Goal: Obtain resource: Obtain resource

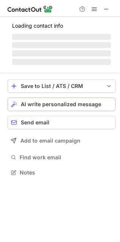
scroll to position [3, 3]
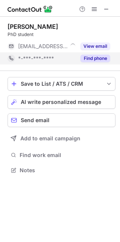
click at [92, 60] on button "Find phone" at bounding box center [96, 59] width 30 height 8
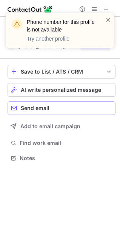
scroll to position [152, 120]
click at [107, 17] on span at bounding box center [109, 20] width 6 height 8
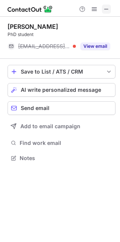
click at [104, 9] on span at bounding box center [107, 9] width 6 height 6
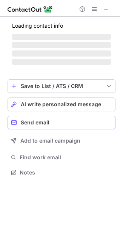
scroll to position [3, 3]
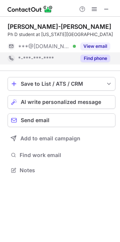
click at [95, 60] on button "Find phone" at bounding box center [96, 59] width 30 height 8
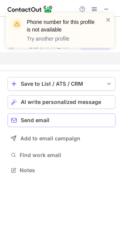
scroll to position [152, 120]
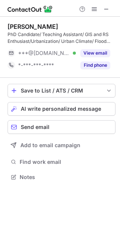
scroll to position [171, 120]
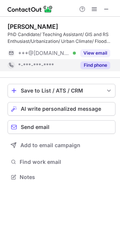
click at [97, 64] on button "Find phone" at bounding box center [96, 65] width 30 height 8
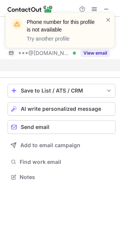
scroll to position [159, 120]
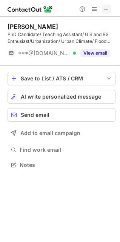
click at [104, 9] on span at bounding box center [107, 9] width 6 height 6
click at [105, 9] on span at bounding box center [107, 9] width 6 height 6
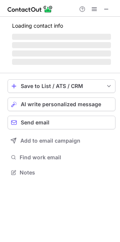
scroll to position [171, 120]
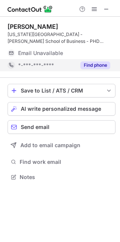
click at [85, 67] on button "Find phone" at bounding box center [96, 65] width 30 height 8
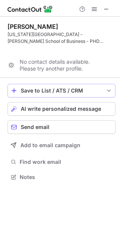
scroll to position [159, 120]
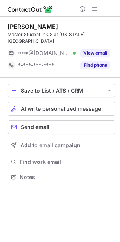
scroll to position [3, 3]
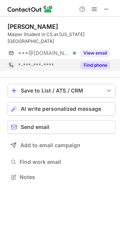
click at [91, 61] on button "Find phone" at bounding box center [96, 65] width 30 height 8
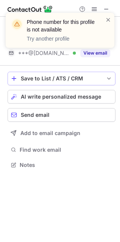
scroll to position [152, 120]
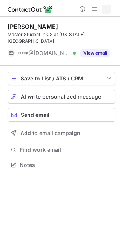
click at [103, 8] on button at bounding box center [106, 9] width 9 height 9
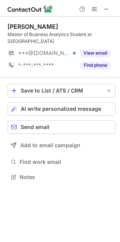
scroll to position [171, 120]
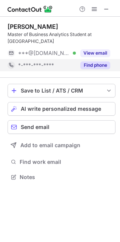
click at [86, 63] on button "Find phone" at bounding box center [96, 65] width 30 height 8
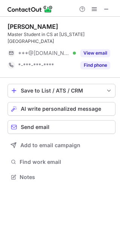
scroll to position [3, 3]
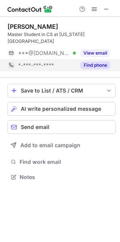
click at [97, 61] on button "Find phone" at bounding box center [96, 65] width 30 height 8
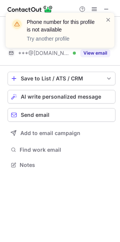
scroll to position [152, 120]
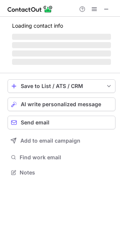
scroll to position [3, 3]
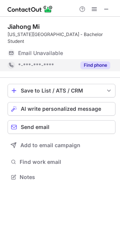
drag, startPoint x: 94, startPoint y: 54, endPoint x: 93, endPoint y: 58, distance: 4.3
click at [93, 61] on button "Find phone" at bounding box center [96, 65] width 30 height 8
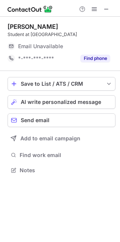
scroll to position [3, 3]
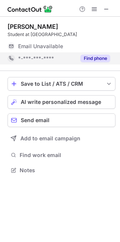
click at [84, 58] on button "Find phone" at bounding box center [96, 59] width 30 height 8
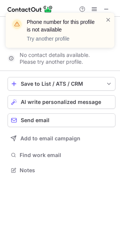
scroll to position [152, 120]
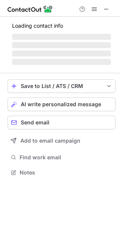
scroll to position [3, 3]
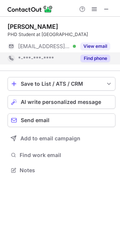
click at [86, 56] on button "Find phone" at bounding box center [96, 59] width 30 height 8
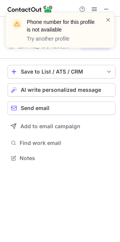
scroll to position [152, 120]
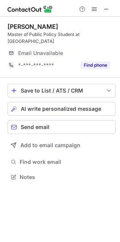
scroll to position [171, 120]
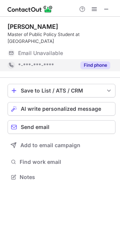
click at [91, 66] on button "Find phone" at bounding box center [96, 65] width 30 height 8
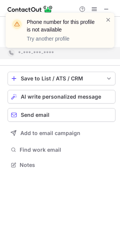
scroll to position [159, 120]
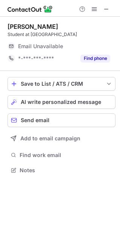
scroll to position [3, 3]
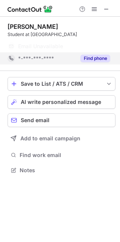
click at [84, 61] on button "Find phone" at bounding box center [96, 59] width 30 height 8
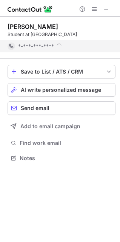
scroll to position [152, 120]
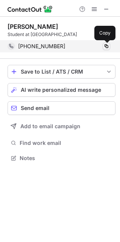
click at [106, 46] on span at bounding box center [107, 46] width 6 height 6
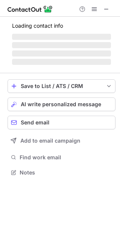
scroll to position [3, 3]
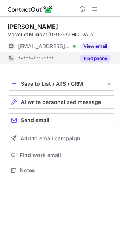
click at [91, 57] on button "Find phone" at bounding box center [96, 59] width 30 height 8
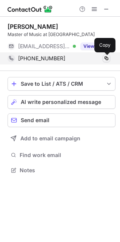
click at [106, 58] on span at bounding box center [107, 58] width 6 height 6
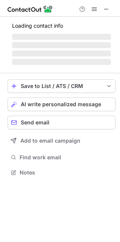
scroll to position [171, 120]
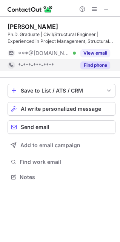
click at [106, 63] on button "Find phone" at bounding box center [96, 65] width 30 height 8
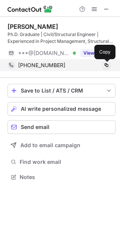
click at [107, 65] on span at bounding box center [107, 65] width 6 height 6
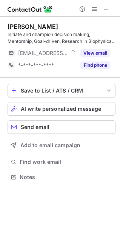
scroll to position [171, 120]
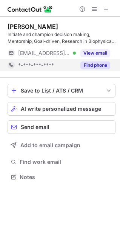
click at [99, 62] on button "Find phone" at bounding box center [96, 65] width 30 height 8
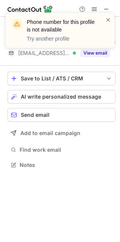
scroll to position [159, 120]
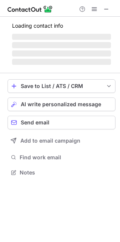
scroll to position [183, 120]
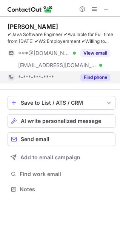
click at [92, 77] on button "Find phone" at bounding box center [96, 77] width 30 height 8
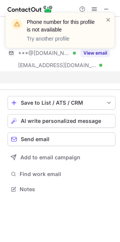
scroll to position [171, 120]
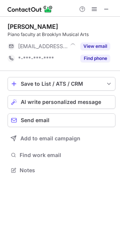
scroll to position [3, 3]
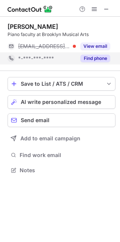
click at [100, 61] on button "Find phone" at bounding box center [96, 59] width 30 height 8
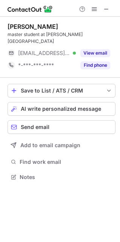
scroll to position [3, 3]
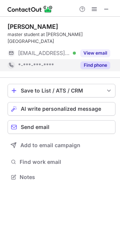
click at [97, 61] on button "Find phone" at bounding box center [96, 65] width 30 height 8
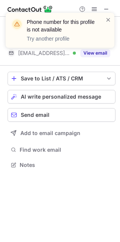
scroll to position [152, 120]
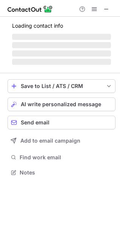
scroll to position [171, 120]
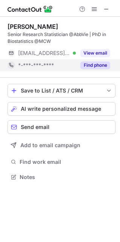
click at [96, 63] on button "Find phone" at bounding box center [96, 65] width 30 height 8
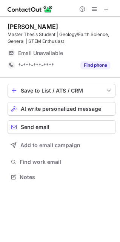
scroll to position [171, 120]
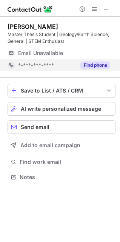
click at [86, 62] on button "Find phone" at bounding box center [96, 65] width 30 height 8
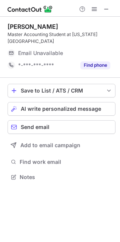
scroll to position [171, 120]
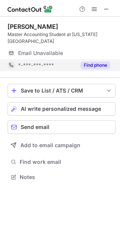
click at [88, 60] on div "Find phone" at bounding box center [93, 65] width 34 height 12
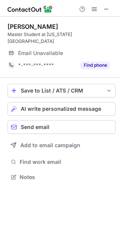
scroll to position [3, 3]
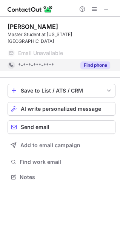
click at [103, 61] on button "Find phone" at bounding box center [96, 65] width 30 height 8
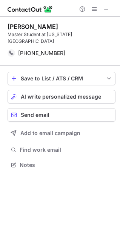
scroll to position [152, 120]
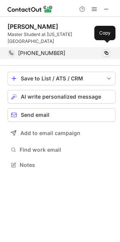
click at [106, 50] on span at bounding box center [107, 53] width 6 height 6
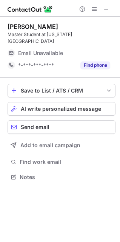
scroll to position [3, 3]
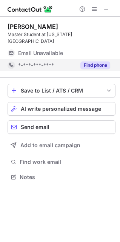
click at [88, 61] on button "Find phone" at bounding box center [96, 65] width 30 height 8
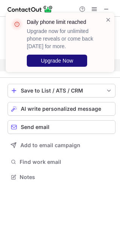
click at [64, 58] on span "Upgrade Now" at bounding box center [57, 61] width 33 height 6
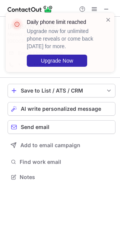
scroll to position [164, 120]
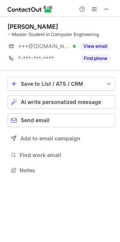
scroll to position [3, 3]
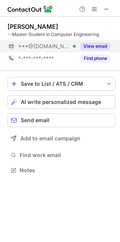
click at [98, 61] on button "Find phone" at bounding box center [96, 59] width 30 height 8
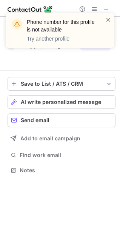
scroll to position [152, 120]
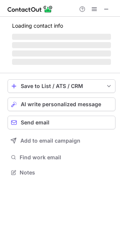
scroll to position [171, 120]
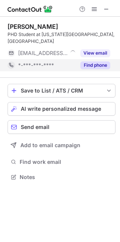
click at [94, 66] on button "Find phone" at bounding box center [96, 65] width 30 height 8
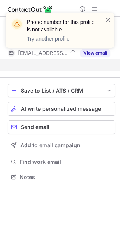
scroll to position [159, 120]
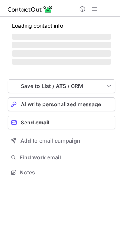
scroll to position [3, 3]
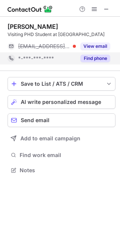
click at [94, 56] on button "Find phone" at bounding box center [96, 59] width 30 height 8
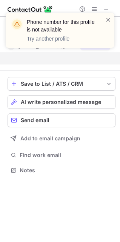
scroll to position [152, 120]
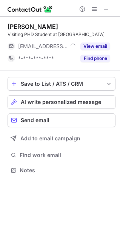
scroll to position [3, 3]
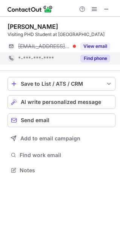
click at [98, 55] on button "Find phone" at bounding box center [96, 59] width 30 height 8
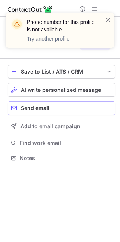
scroll to position [140, 120]
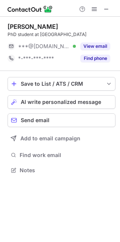
scroll to position [3, 3]
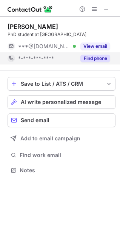
click at [92, 56] on button "Find phone" at bounding box center [96, 59] width 30 height 8
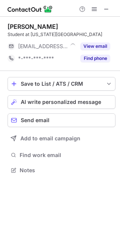
scroll to position [3, 3]
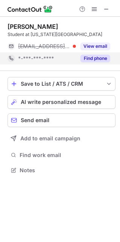
click at [97, 57] on button "Find phone" at bounding box center [96, 59] width 30 height 8
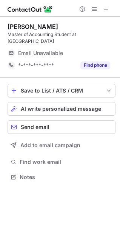
scroll to position [171, 120]
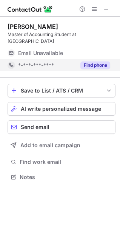
click at [89, 65] on button "Find phone" at bounding box center [96, 65] width 30 height 8
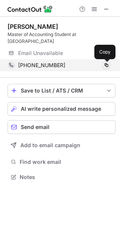
click at [107, 63] on span at bounding box center [107, 65] width 6 height 6
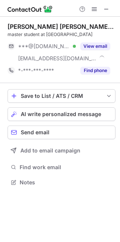
scroll to position [177, 120]
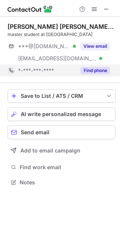
click at [92, 70] on button "Find phone" at bounding box center [96, 71] width 30 height 8
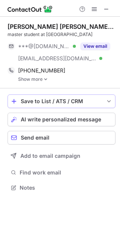
scroll to position [182, 120]
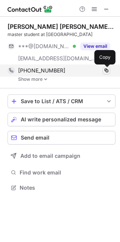
click at [109, 70] on span at bounding box center [107, 70] width 6 height 6
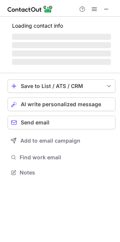
scroll to position [171, 120]
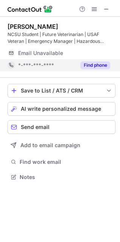
click at [88, 63] on button "Find phone" at bounding box center [96, 65] width 30 height 8
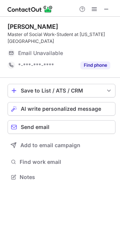
scroll to position [171, 120]
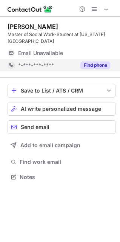
click at [91, 62] on button "Find phone" at bounding box center [96, 65] width 30 height 8
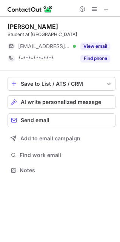
scroll to position [3, 3]
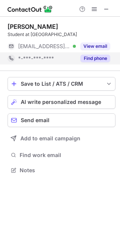
click at [90, 61] on button "Find phone" at bounding box center [96, 59] width 30 height 8
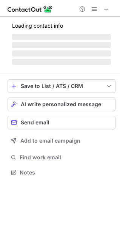
scroll to position [171, 120]
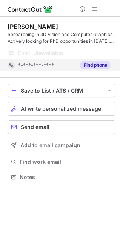
click at [95, 66] on button "Find phone" at bounding box center [96, 65] width 30 height 8
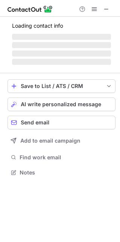
scroll to position [3, 3]
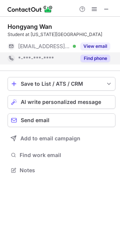
click at [88, 58] on button "Find phone" at bounding box center [96, 59] width 30 height 8
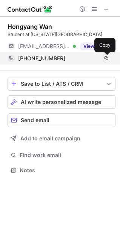
click at [106, 57] on span at bounding box center [107, 58] width 6 height 6
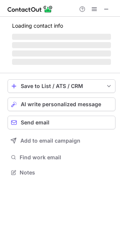
scroll to position [3, 3]
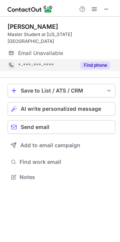
click at [89, 61] on button "Find phone" at bounding box center [96, 65] width 30 height 8
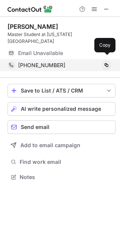
click at [104, 62] on span at bounding box center [107, 65] width 6 height 6
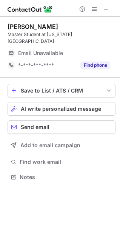
scroll to position [3, 3]
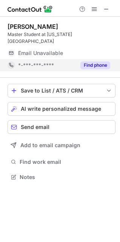
click at [91, 61] on button "Find phone" at bounding box center [96, 65] width 30 height 8
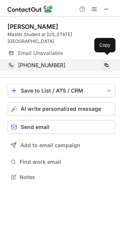
click at [105, 62] on span at bounding box center [107, 65] width 6 height 6
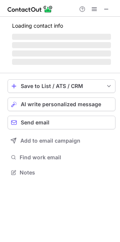
scroll to position [171, 120]
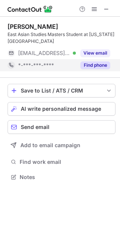
click at [87, 64] on button "Find phone" at bounding box center [96, 65] width 30 height 8
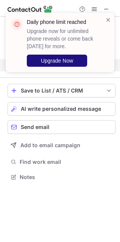
click at [55, 58] on span "Upgrade Now" at bounding box center [57, 61] width 33 height 6
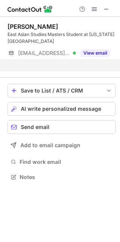
scroll to position [159, 120]
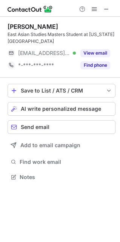
scroll to position [171, 120]
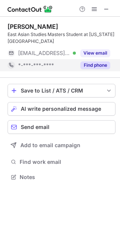
click at [96, 69] on div "Find phone" at bounding box center [93, 65] width 34 height 12
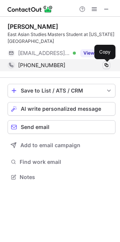
click at [105, 63] on span at bounding box center [107, 65] width 6 height 6
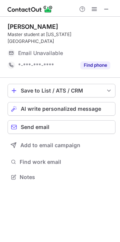
scroll to position [3, 3]
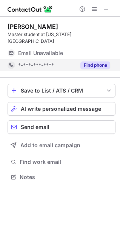
click at [92, 61] on button "Find phone" at bounding box center [96, 65] width 30 height 8
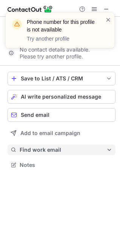
scroll to position [152, 120]
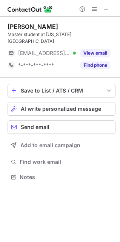
scroll to position [3, 3]
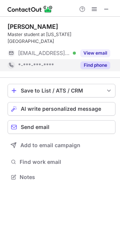
click at [83, 61] on button "Find phone" at bounding box center [96, 65] width 30 height 8
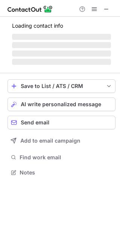
scroll to position [3, 3]
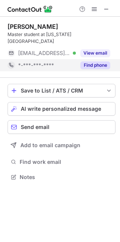
click at [82, 61] on button "Find phone" at bounding box center [96, 65] width 30 height 8
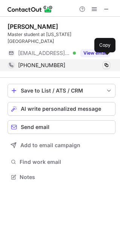
click at [106, 62] on span at bounding box center [107, 65] width 6 height 6
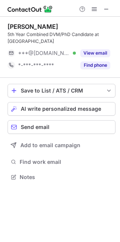
scroll to position [171, 120]
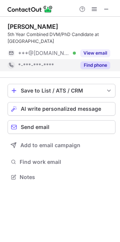
click at [99, 66] on button "Find phone" at bounding box center [96, 65] width 30 height 8
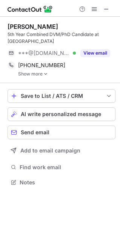
scroll to position [177, 120]
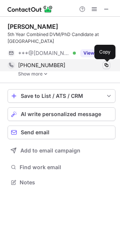
click at [110, 65] on button at bounding box center [107, 65] width 8 height 8
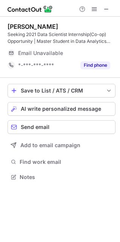
scroll to position [171, 120]
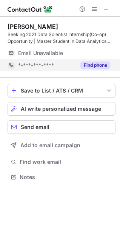
click at [90, 66] on button "Find phone" at bounding box center [96, 65] width 30 height 8
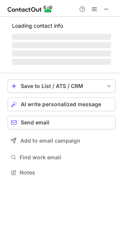
scroll to position [171, 120]
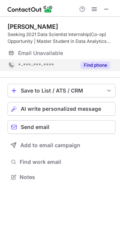
click at [97, 64] on button "Find phone" at bounding box center [96, 65] width 30 height 8
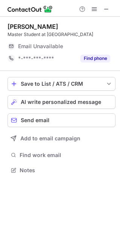
scroll to position [3, 3]
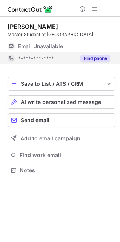
click at [99, 58] on button "Find phone" at bounding box center [96, 59] width 30 height 8
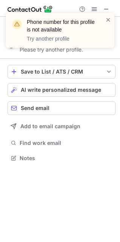
scroll to position [152, 120]
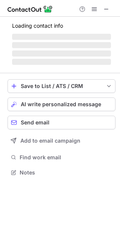
scroll to position [171, 120]
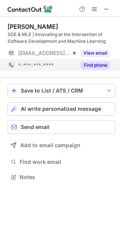
click at [86, 68] on button "Find phone" at bounding box center [96, 65] width 30 height 8
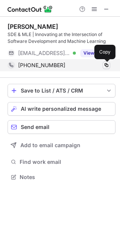
click at [105, 65] on span at bounding box center [107, 65] width 6 height 6
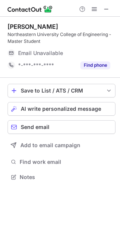
scroll to position [171, 120]
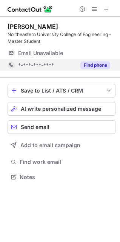
click at [94, 66] on button "Find phone" at bounding box center [96, 65] width 30 height 8
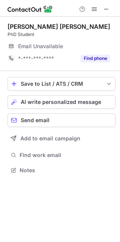
scroll to position [3, 3]
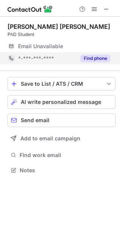
click at [89, 56] on button "Find phone" at bounding box center [96, 59] width 30 height 8
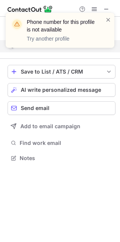
scroll to position [152, 120]
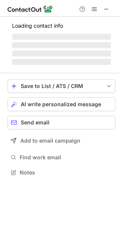
scroll to position [3, 3]
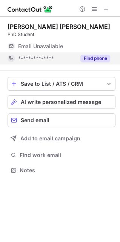
click at [93, 61] on button "Find phone" at bounding box center [96, 59] width 30 height 8
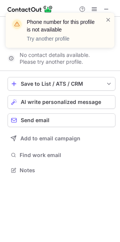
scroll to position [152, 120]
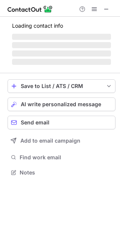
scroll to position [3, 3]
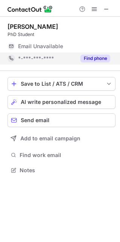
click at [95, 60] on button "Find phone" at bounding box center [96, 59] width 30 height 8
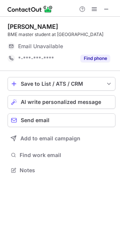
scroll to position [3, 3]
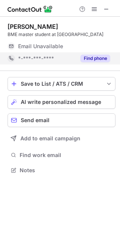
click at [91, 59] on button "Find phone" at bounding box center [96, 59] width 30 height 8
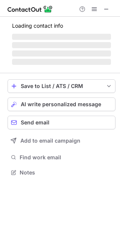
scroll to position [3, 3]
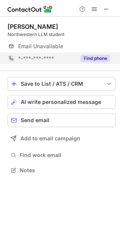
click at [87, 58] on button "Find phone" at bounding box center [96, 59] width 30 height 8
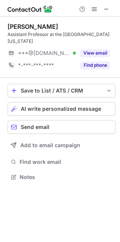
scroll to position [171, 120]
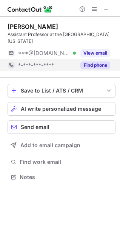
click at [94, 64] on button "Find phone" at bounding box center [96, 65] width 30 height 8
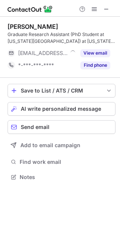
scroll to position [171, 120]
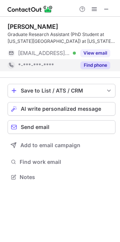
click at [91, 66] on button "Find phone" at bounding box center [96, 65] width 30 height 8
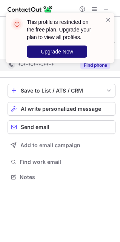
click at [50, 48] on button "Upgrade Now" at bounding box center [57, 51] width 61 height 12
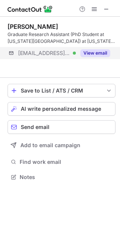
scroll to position [159, 120]
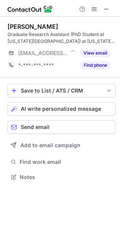
scroll to position [171, 120]
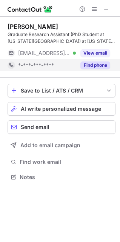
click at [101, 68] on button "Find phone" at bounding box center [96, 65] width 30 height 8
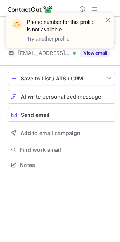
scroll to position [159, 120]
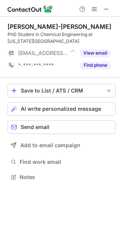
scroll to position [171, 120]
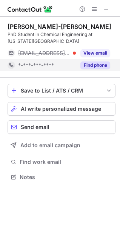
click at [100, 62] on button "Find phone" at bounding box center [96, 65] width 30 height 8
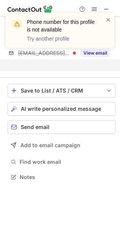
scroll to position [159, 120]
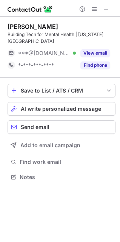
scroll to position [171, 120]
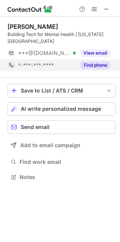
click at [91, 63] on button "Find phone" at bounding box center [96, 65] width 30 height 8
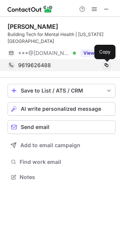
click at [107, 63] on span at bounding box center [107, 65] width 6 height 6
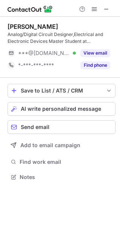
scroll to position [171, 120]
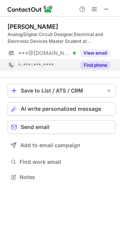
click at [87, 64] on button "Find phone" at bounding box center [96, 65] width 30 height 8
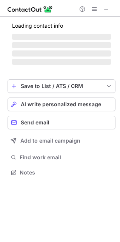
scroll to position [171, 120]
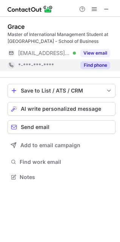
click at [90, 66] on button "Find phone" at bounding box center [96, 65] width 30 height 8
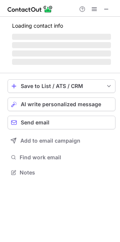
scroll to position [171, 120]
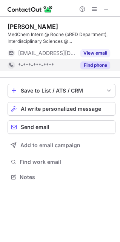
click at [81, 65] on button "Find phone" at bounding box center [96, 65] width 30 height 8
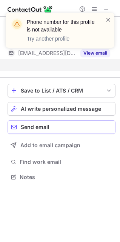
scroll to position [159, 120]
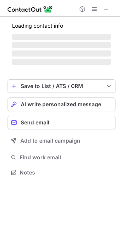
scroll to position [3, 3]
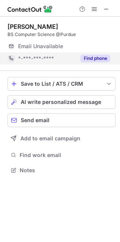
click at [90, 61] on button "Find phone" at bounding box center [96, 59] width 30 height 8
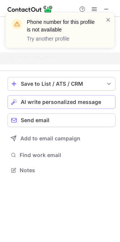
scroll to position [152, 120]
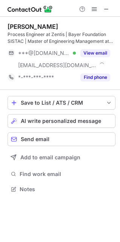
scroll to position [183, 120]
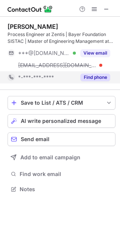
click at [91, 74] on button "Find phone" at bounding box center [96, 77] width 30 height 8
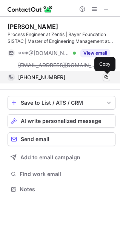
click at [107, 78] on span at bounding box center [107, 77] width 6 height 6
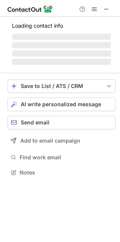
scroll to position [3, 3]
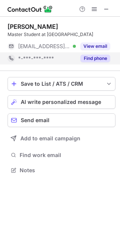
click at [89, 61] on button "Find phone" at bounding box center [96, 59] width 30 height 8
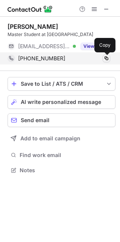
click at [106, 60] on span at bounding box center [107, 58] width 6 height 6
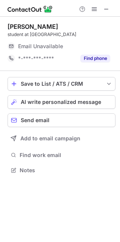
scroll to position [3, 3]
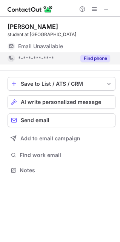
click at [92, 59] on button "Find phone" at bounding box center [96, 59] width 30 height 8
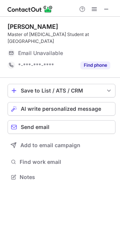
scroll to position [171, 120]
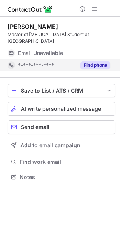
click at [95, 62] on button "Find phone" at bounding box center [96, 65] width 30 height 8
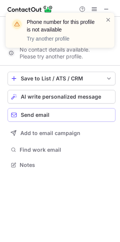
scroll to position [159, 120]
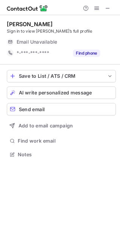
scroll to position [164, 120]
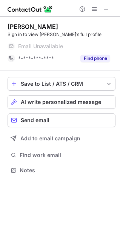
drag, startPoint x: 93, startPoint y: 57, endPoint x: 92, endPoint y: 66, distance: 8.4
click at [93, 57] on button "Find phone" at bounding box center [96, 59] width 30 height 8
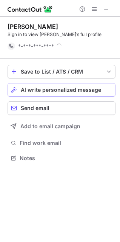
scroll to position [152, 120]
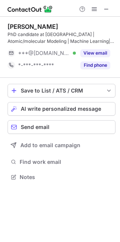
scroll to position [171, 120]
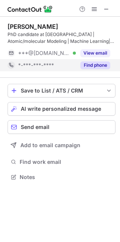
click at [99, 67] on button "Find phone" at bounding box center [96, 65] width 30 height 8
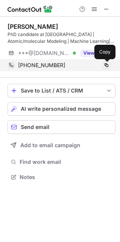
click at [105, 65] on span at bounding box center [107, 65] width 6 height 6
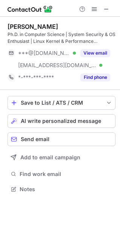
scroll to position [183, 120]
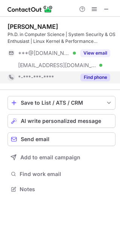
click at [103, 76] on button "Find phone" at bounding box center [96, 77] width 30 height 8
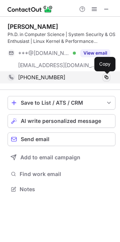
click at [107, 78] on span at bounding box center [107, 77] width 6 height 6
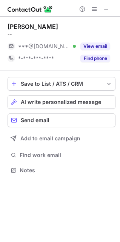
scroll to position [3, 3]
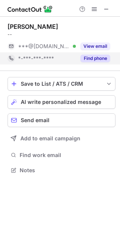
click at [91, 59] on button "Find phone" at bounding box center [96, 59] width 30 height 8
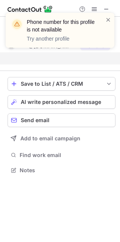
scroll to position [152, 120]
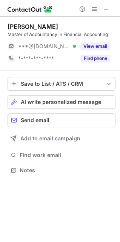
scroll to position [3, 3]
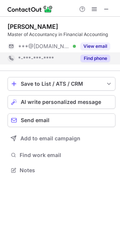
click at [91, 60] on button "Find phone" at bounding box center [96, 59] width 30 height 8
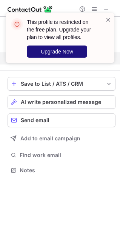
click at [56, 51] on span "Upgrade Now" at bounding box center [57, 51] width 33 height 6
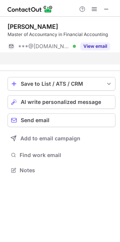
scroll to position [152, 120]
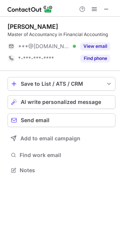
scroll to position [3, 3]
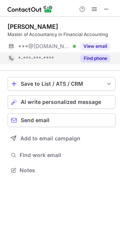
click at [96, 58] on button "Find phone" at bounding box center [96, 59] width 30 height 8
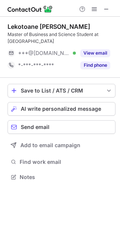
scroll to position [171, 120]
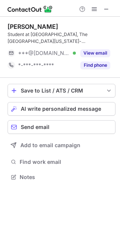
scroll to position [171, 120]
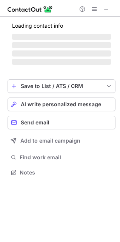
scroll to position [171, 120]
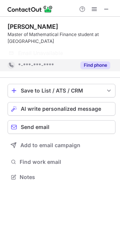
click at [95, 67] on button "Find phone" at bounding box center [96, 65] width 30 height 8
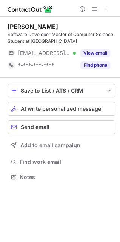
scroll to position [171, 120]
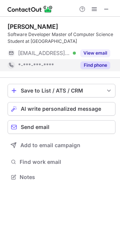
click at [84, 65] on button "Find phone" at bounding box center [96, 65] width 30 height 8
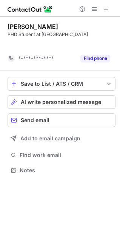
scroll to position [152, 120]
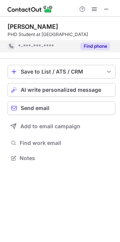
click at [94, 48] on button "Find phone" at bounding box center [96, 46] width 30 height 8
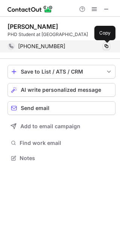
click at [108, 45] on span at bounding box center [107, 46] width 6 height 6
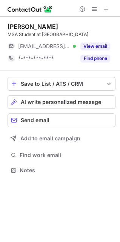
scroll to position [3, 3]
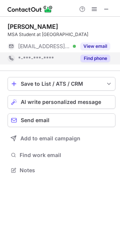
click at [95, 60] on button "Find phone" at bounding box center [96, 59] width 30 height 8
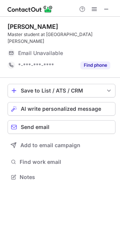
scroll to position [3, 3]
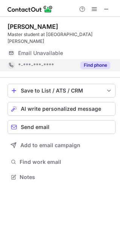
click at [101, 61] on button "Find phone" at bounding box center [96, 65] width 30 height 8
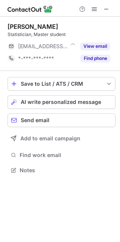
scroll to position [3, 3]
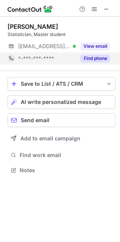
click at [99, 56] on button "Find phone" at bounding box center [96, 59] width 30 height 8
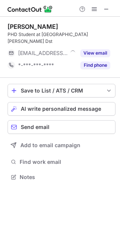
scroll to position [3, 3]
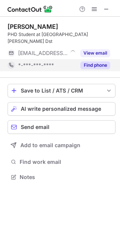
click at [92, 61] on button "Find phone" at bounding box center [96, 65] width 30 height 8
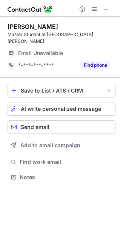
scroll to position [3, 3]
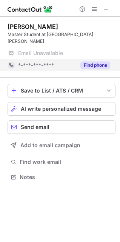
click at [84, 61] on button "Find phone" at bounding box center [96, 65] width 30 height 8
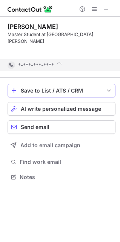
scroll to position [152, 120]
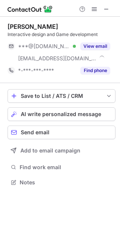
scroll to position [177, 120]
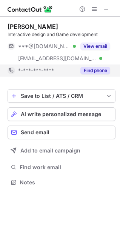
click at [87, 71] on button "Find phone" at bounding box center [96, 71] width 30 height 8
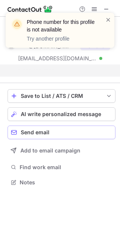
scroll to position [164, 120]
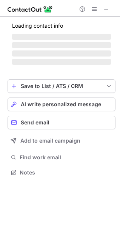
scroll to position [171, 120]
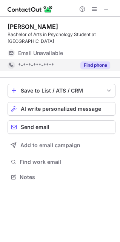
click at [98, 64] on button "Find phone" at bounding box center [96, 65] width 30 height 8
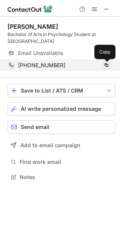
click at [107, 64] on span at bounding box center [107, 65] width 6 height 6
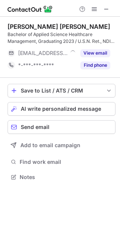
scroll to position [171, 120]
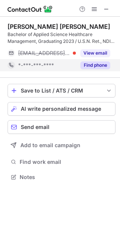
click at [93, 64] on button "Find phone" at bounding box center [96, 65] width 30 height 8
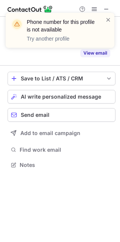
scroll to position [147, 120]
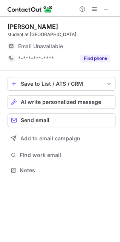
scroll to position [3, 3]
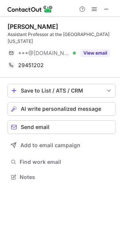
scroll to position [171, 120]
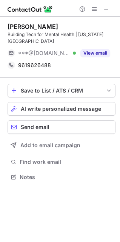
scroll to position [171, 120]
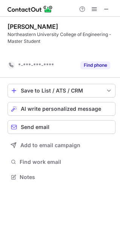
scroll to position [159, 120]
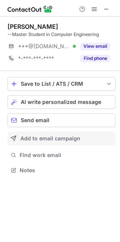
scroll to position [3, 3]
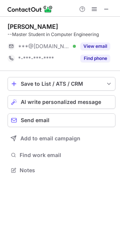
drag, startPoint x: 108, startPoint y: 8, endPoint x: 90, endPoint y: 17, distance: 20.2
click at [108, 8] on span at bounding box center [107, 9] width 6 height 6
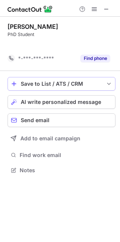
scroll to position [152, 120]
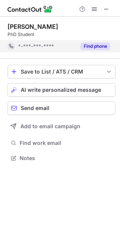
click at [96, 46] on button "Find phone" at bounding box center [96, 46] width 30 height 8
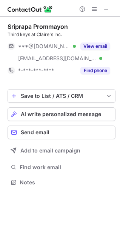
scroll to position [177, 120]
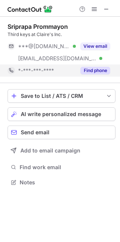
click at [100, 67] on button "Find phone" at bounding box center [96, 71] width 30 height 8
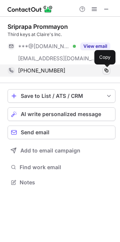
click at [105, 70] on span at bounding box center [107, 70] width 6 height 6
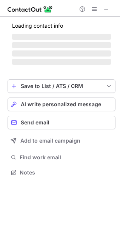
scroll to position [171, 120]
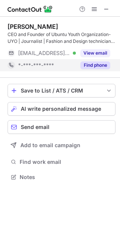
click at [86, 64] on button "Find phone" at bounding box center [96, 65] width 30 height 8
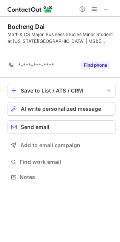
scroll to position [159, 120]
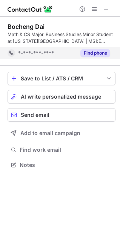
click at [92, 53] on button "Find phone" at bounding box center [96, 53] width 30 height 8
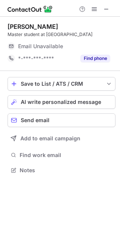
scroll to position [164, 120]
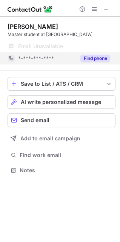
click at [92, 55] on button "Find phone" at bounding box center [96, 59] width 30 height 8
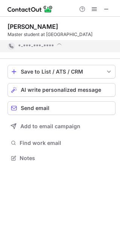
scroll to position [152, 120]
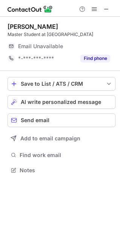
scroll to position [164, 120]
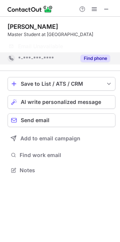
click at [94, 56] on button "Find phone" at bounding box center [96, 59] width 30 height 8
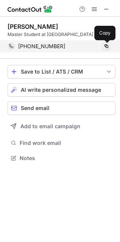
click at [105, 44] on span at bounding box center [107, 46] width 6 height 6
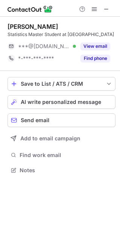
scroll to position [3, 3]
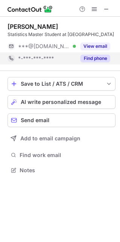
click at [97, 59] on button "Find phone" at bounding box center [96, 59] width 30 height 8
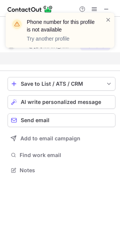
scroll to position [152, 120]
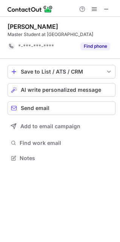
scroll to position [152, 120]
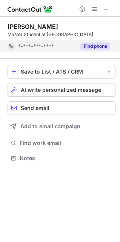
click at [86, 48] on button "Find phone" at bounding box center [96, 46] width 30 height 8
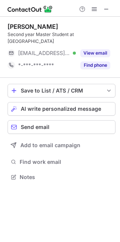
scroll to position [171, 120]
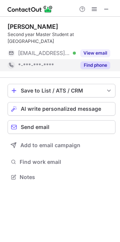
click at [90, 61] on button "Find phone" at bounding box center [96, 65] width 30 height 8
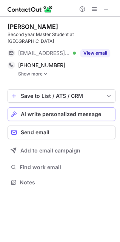
scroll to position [177, 120]
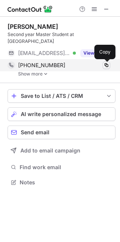
click at [106, 64] on span at bounding box center [107, 65] width 6 height 6
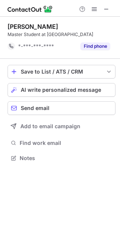
scroll to position [152, 120]
drag, startPoint x: 96, startPoint y: 47, endPoint x: 84, endPoint y: 69, distance: 25.3
click at [96, 46] on button "Find phone" at bounding box center [96, 46] width 30 height 8
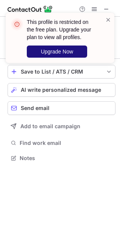
click at [52, 52] on span "Upgrade Now" at bounding box center [57, 51] width 33 height 6
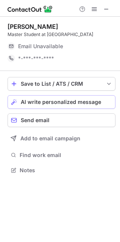
scroll to position [164, 120]
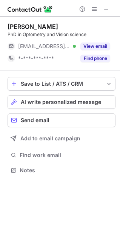
scroll to position [164, 120]
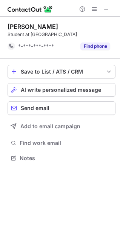
scroll to position [152, 120]
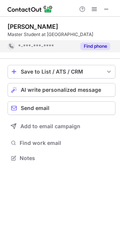
click at [91, 43] on button "Find phone" at bounding box center [96, 46] width 30 height 8
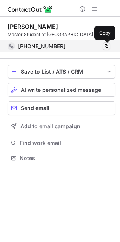
click at [109, 45] on span at bounding box center [107, 46] width 6 height 6
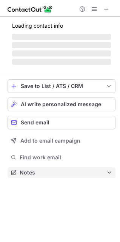
scroll to position [3, 3]
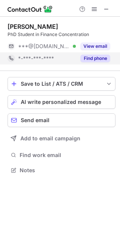
click at [88, 60] on button "Find phone" at bounding box center [96, 59] width 30 height 8
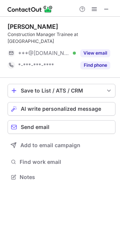
scroll to position [164, 120]
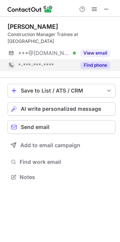
click at [88, 61] on button "Find phone" at bounding box center [96, 65] width 30 height 8
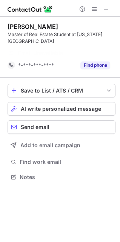
scroll to position [159, 120]
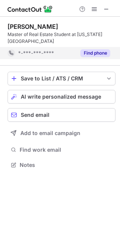
click at [91, 50] on button "Find phone" at bounding box center [96, 53] width 30 height 8
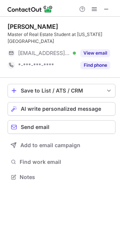
scroll to position [171, 120]
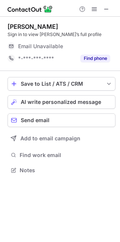
scroll to position [164, 120]
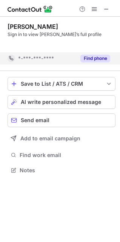
click at [90, 60] on div "[PERSON_NAME] Sign in to view [PERSON_NAME]’s full profile Email Unavailable Em…" at bounding box center [60, 99] width 120 height 165
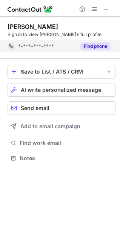
click at [92, 42] on button "Find phone" at bounding box center [96, 46] width 30 height 8
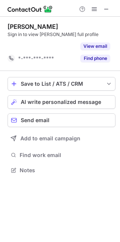
scroll to position [152, 120]
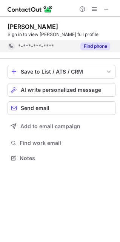
click at [93, 45] on button "Find phone" at bounding box center [96, 46] width 30 height 8
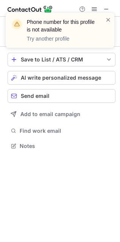
scroll to position [140, 120]
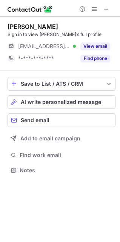
scroll to position [164, 120]
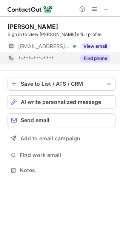
click at [93, 61] on button "Find phone" at bounding box center [96, 59] width 30 height 8
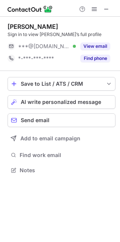
scroll to position [164, 120]
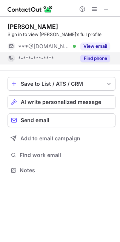
click at [83, 59] on button "Find phone" at bounding box center [96, 59] width 30 height 8
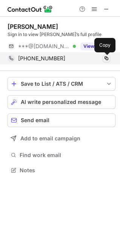
click at [108, 58] on span at bounding box center [107, 58] width 6 height 6
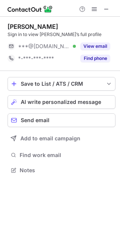
scroll to position [164, 120]
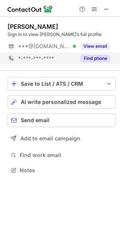
click at [94, 57] on button "Find phone" at bounding box center [96, 59] width 30 height 8
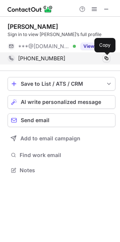
click at [106, 58] on span at bounding box center [107, 58] width 6 height 6
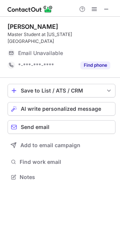
scroll to position [3, 3]
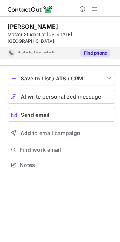
click at [92, 49] on button "Find phone" at bounding box center [96, 53] width 30 height 8
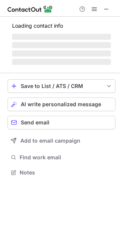
scroll to position [171, 120]
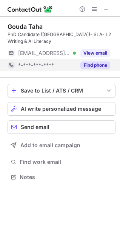
click at [88, 67] on button "Find phone" at bounding box center [96, 65] width 30 height 8
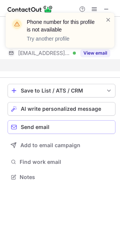
scroll to position [159, 120]
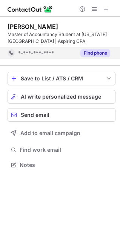
scroll to position [159, 120]
click at [99, 62] on div "Sydney Sullivan Master of Accountancy Student at Texas State University | Aspir…" at bounding box center [62, 41] width 108 height 49
click at [95, 57] on div "Find phone" at bounding box center [93, 53] width 34 height 12
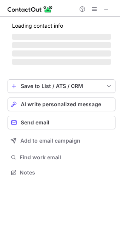
scroll to position [3, 3]
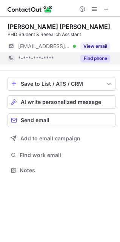
click at [100, 63] on div "Find phone" at bounding box center [93, 58] width 34 height 12
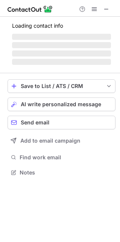
scroll to position [3, 3]
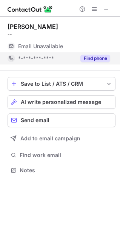
click at [98, 60] on button "Find phone" at bounding box center [96, 59] width 30 height 8
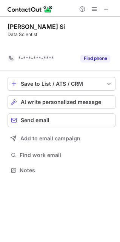
scroll to position [152, 120]
click at [88, 71] on div "Save to List / ATS / CRM List Select Lever Connect Greenhouse Connect Salesforc…" at bounding box center [62, 126] width 108 height 111
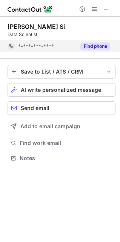
click at [91, 43] on button "Find phone" at bounding box center [96, 46] width 30 height 8
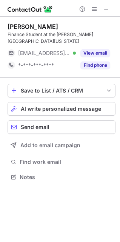
scroll to position [171, 120]
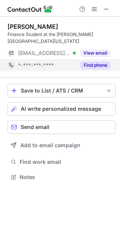
click at [88, 65] on button "Find phone" at bounding box center [96, 65] width 30 height 8
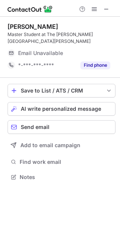
scroll to position [3, 3]
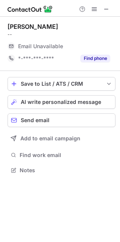
scroll to position [3, 3]
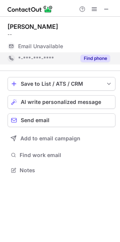
click at [89, 57] on button "Find phone" at bounding box center [96, 59] width 30 height 8
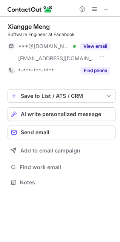
scroll to position [177, 120]
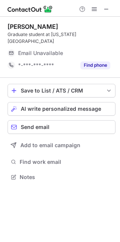
scroll to position [3, 3]
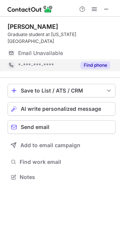
click at [91, 61] on button "Find phone" at bounding box center [96, 65] width 30 height 8
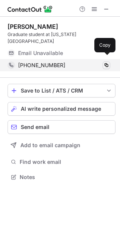
click at [106, 62] on span at bounding box center [107, 65] width 6 height 6
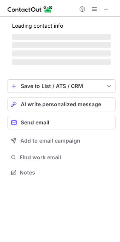
scroll to position [171, 120]
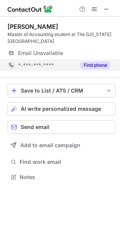
click at [94, 66] on button "Find phone" at bounding box center [96, 65] width 30 height 8
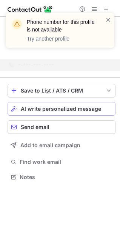
scroll to position [159, 120]
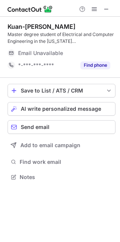
scroll to position [171, 120]
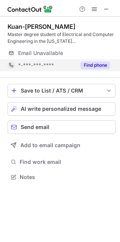
click at [94, 65] on button "Find phone" at bounding box center [96, 65] width 30 height 8
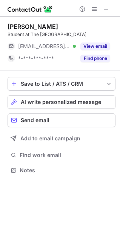
scroll to position [3, 3]
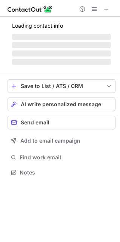
scroll to position [3, 3]
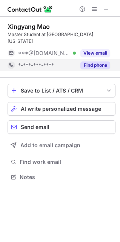
click at [90, 62] on button "Find phone" at bounding box center [96, 65] width 30 height 8
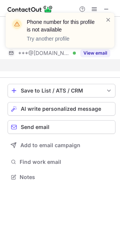
scroll to position [152, 120]
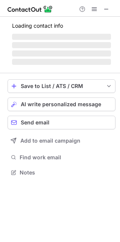
scroll to position [171, 120]
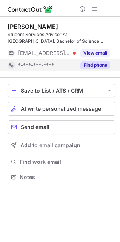
click at [98, 67] on button "Find phone" at bounding box center [96, 65] width 30 height 8
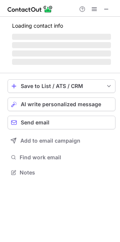
scroll to position [171, 120]
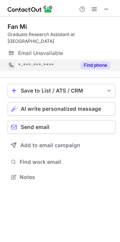
click at [92, 64] on button "Find phone" at bounding box center [96, 65] width 30 height 8
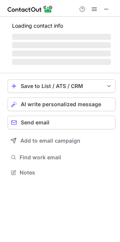
scroll to position [171, 120]
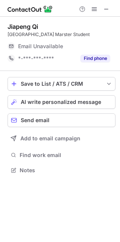
scroll to position [3, 3]
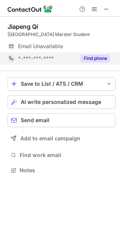
click at [88, 55] on button "Find phone" at bounding box center [96, 59] width 30 height 8
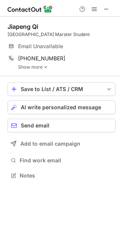
scroll to position [170, 120]
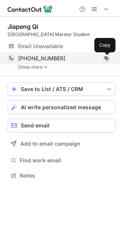
click at [106, 57] on span at bounding box center [107, 58] width 6 height 6
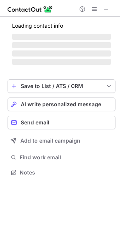
scroll to position [171, 120]
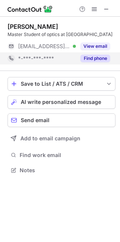
click at [97, 62] on button "Find phone" at bounding box center [96, 59] width 30 height 8
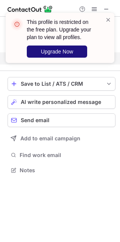
click at [57, 53] on span "Upgrade Now" at bounding box center [57, 51] width 33 height 6
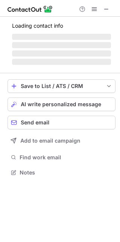
scroll to position [171, 120]
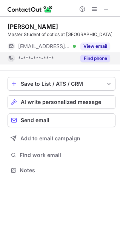
click at [91, 62] on button "Find phone" at bounding box center [96, 59] width 30 height 8
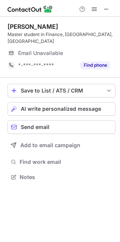
scroll to position [171, 120]
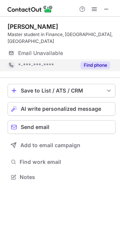
click at [91, 64] on button "Find phone" at bounding box center [96, 65] width 30 height 8
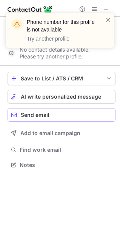
scroll to position [159, 120]
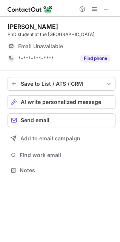
scroll to position [3, 3]
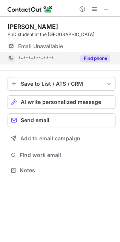
click at [88, 59] on button "Find phone" at bounding box center [96, 59] width 30 height 8
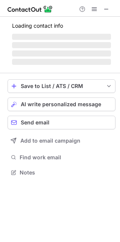
scroll to position [171, 120]
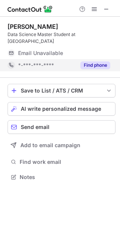
click at [87, 64] on button "Find phone" at bounding box center [96, 65] width 30 height 8
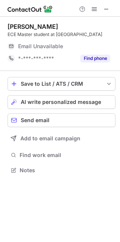
scroll to position [3, 3]
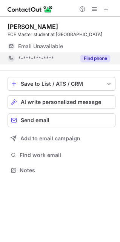
click at [94, 58] on button "Find phone" at bounding box center [96, 59] width 30 height 8
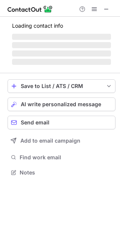
scroll to position [183, 120]
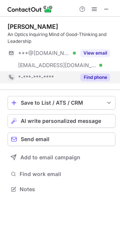
click at [100, 78] on button "Find phone" at bounding box center [96, 77] width 30 height 8
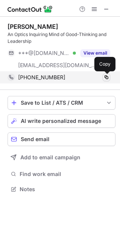
click at [106, 78] on span at bounding box center [107, 77] width 6 height 6
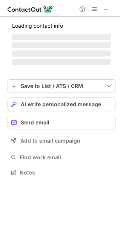
scroll to position [171, 120]
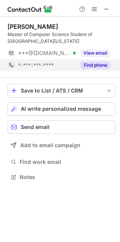
click at [89, 67] on button "Find phone" at bounding box center [96, 65] width 30 height 8
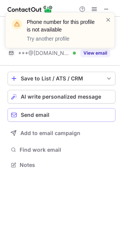
scroll to position [159, 120]
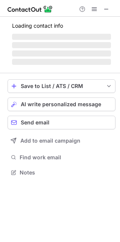
scroll to position [171, 120]
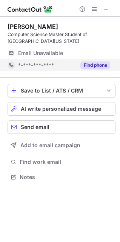
click at [95, 68] on button "Find phone" at bounding box center [96, 65] width 30 height 8
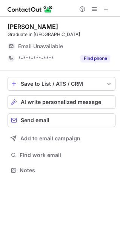
scroll to position [3, 3]
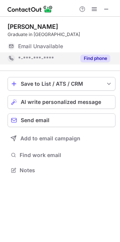
click at [89, 59] on button "Find phone" at bounding box center [96, 59] width 30 height 8
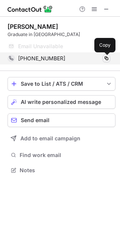
click at [107, 57] on span at bounding box center [107, 58] width 6 height 6
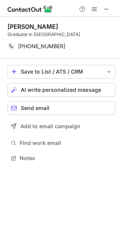
scroll to position [152, 120]
